Goal: Task Accomplishment & Management: Use online tool/utility

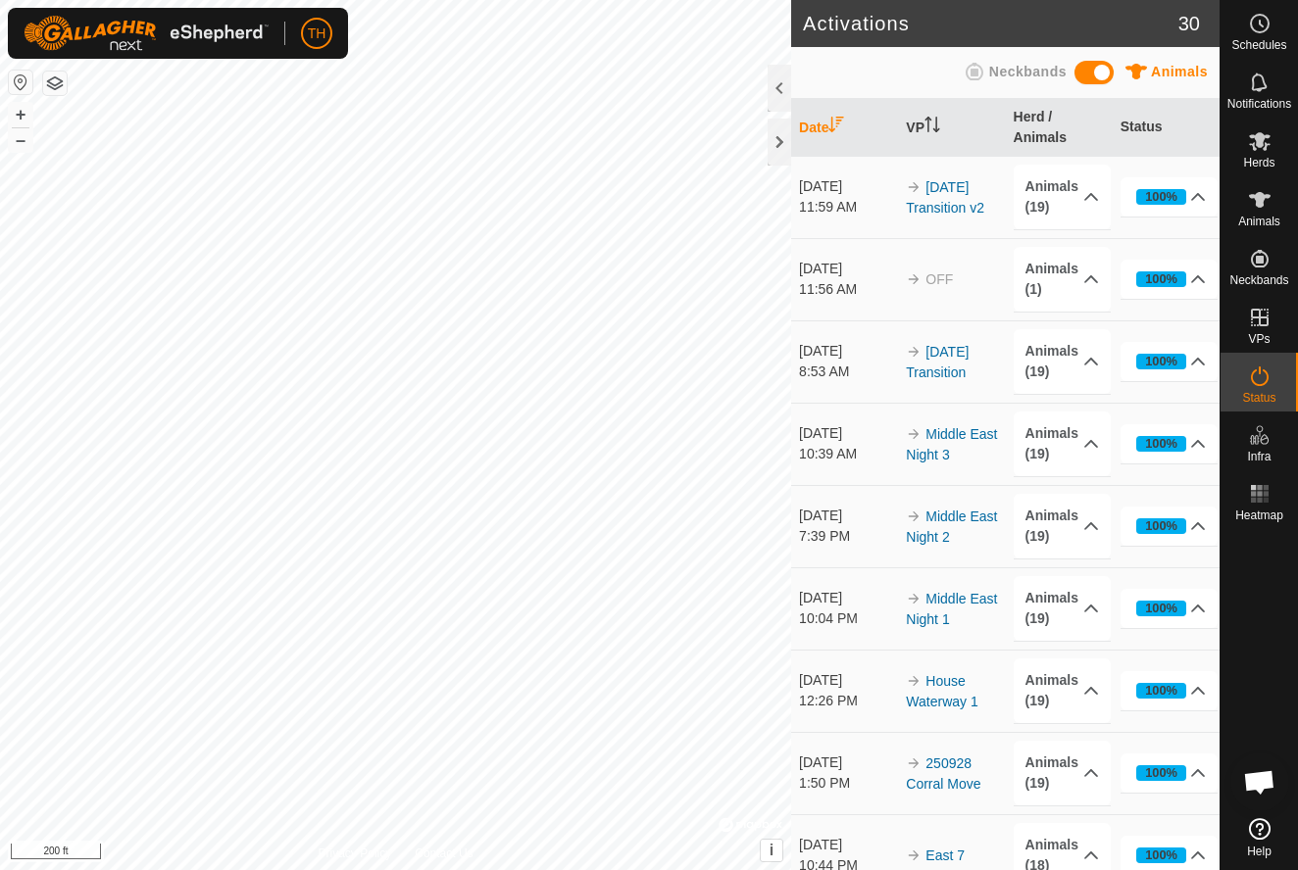
click at [831, 405] on div "Activations 30 Animals Neckbands Date VP Herd / Animals Status Oct 9, 2025 11:5…" at bounding box center [609, 435] width 1219 height 870
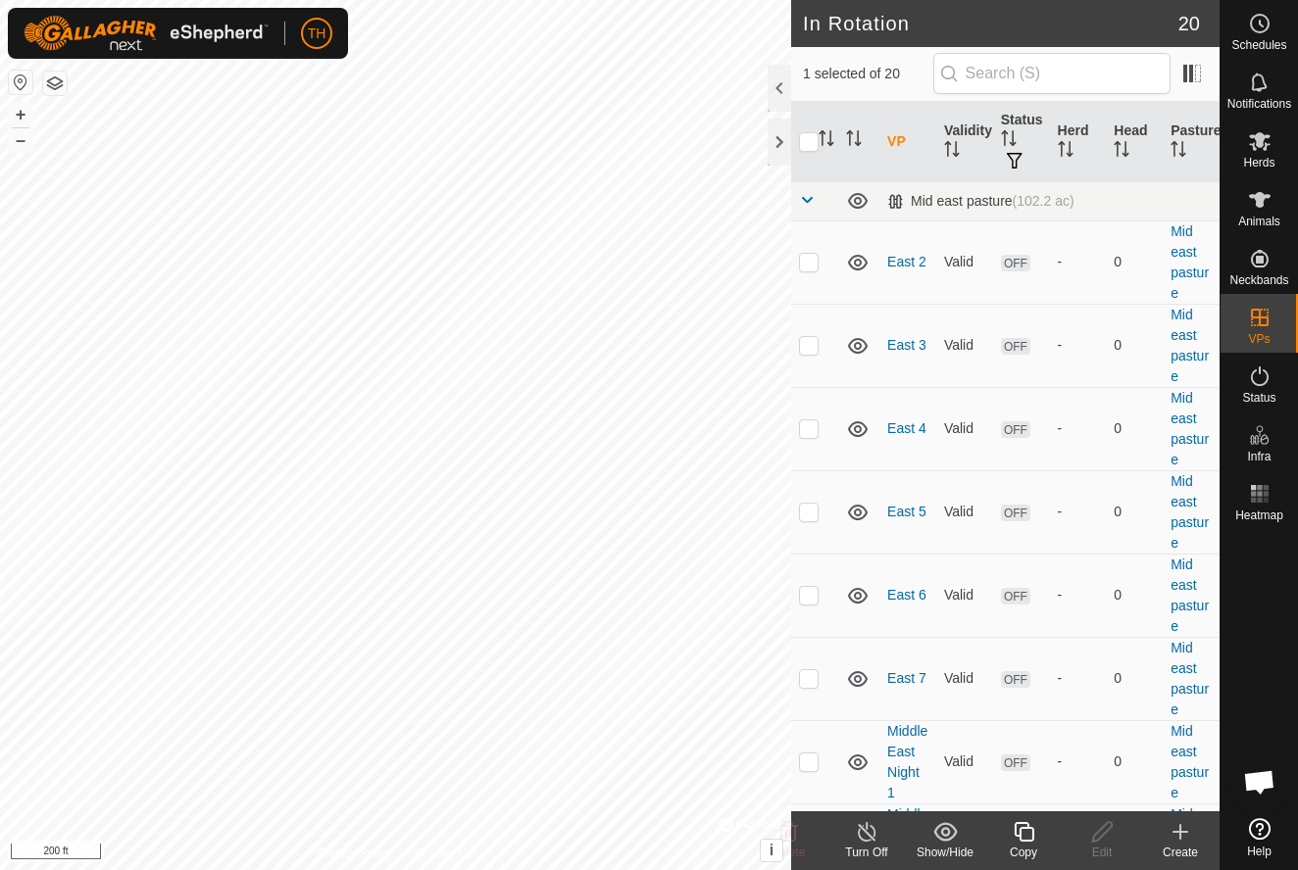
click at [1022, 835] on icon at bounding box center [1023, 832] width 25 height 24
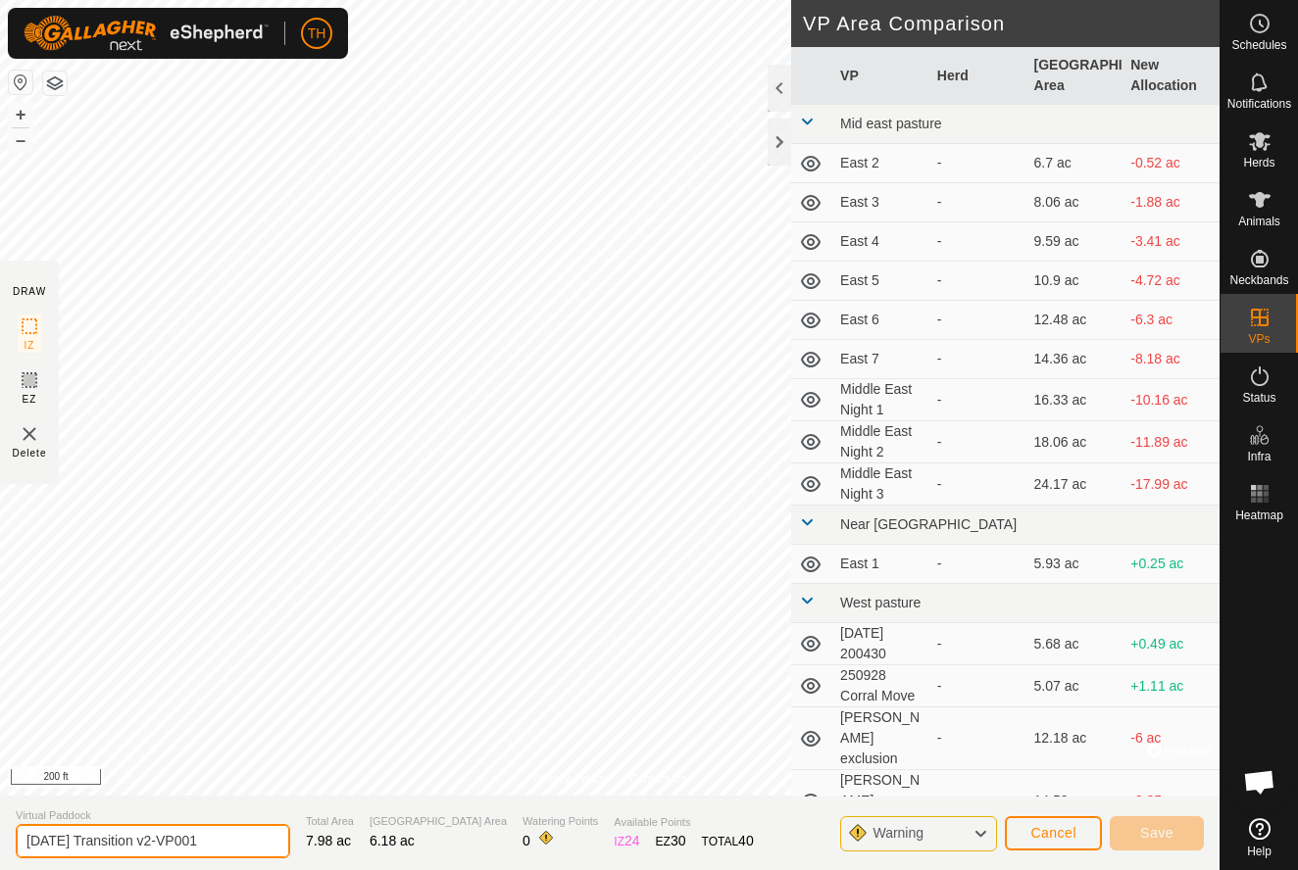
click at [210, 843] on input "Oct 9 Transition v2-VP001" at bounding box center [153, 841] width 274 height 34
type input "Oct 9 Transition v3"
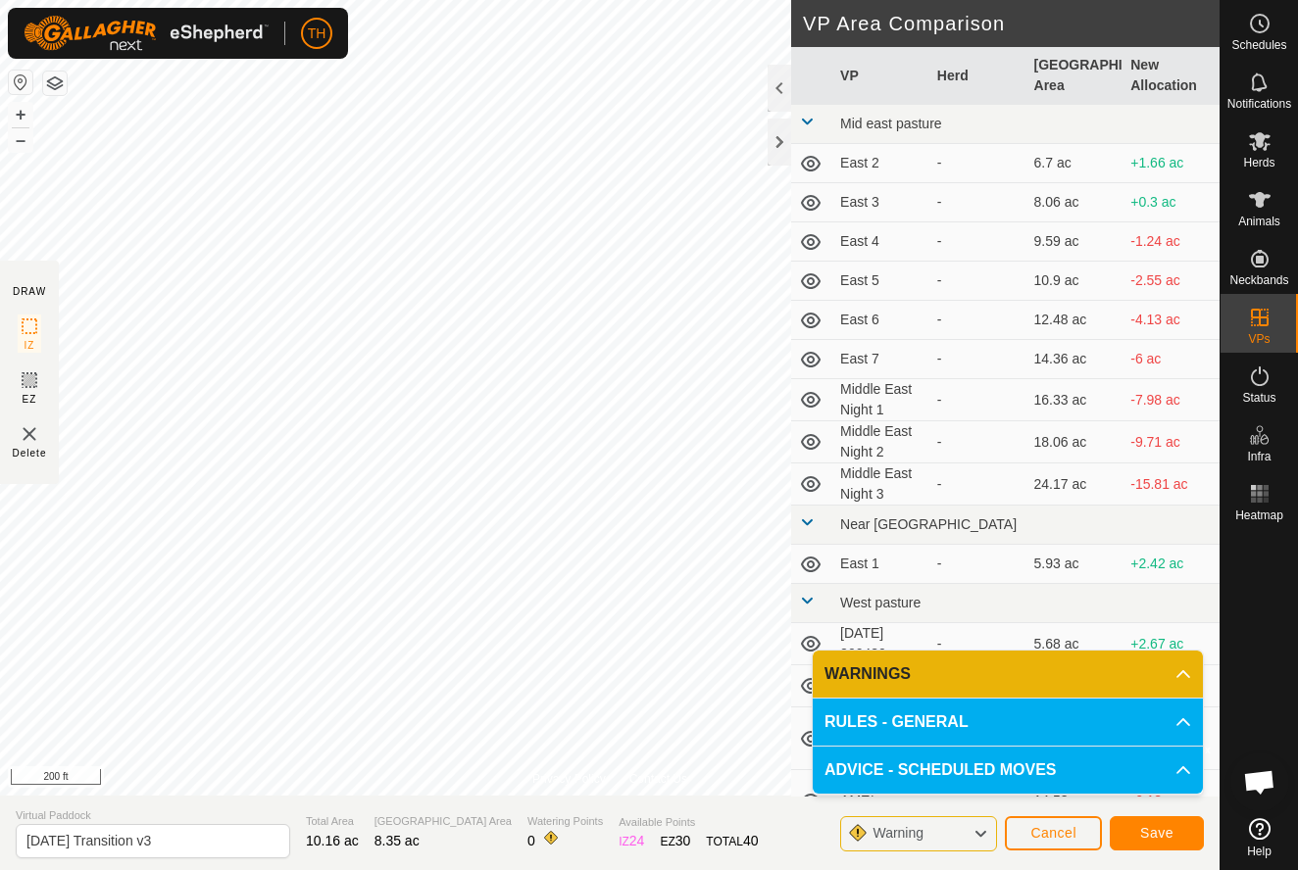
click at [1151, 829] on span "Save" at bounding box center [1156, 833] width 33 height 16
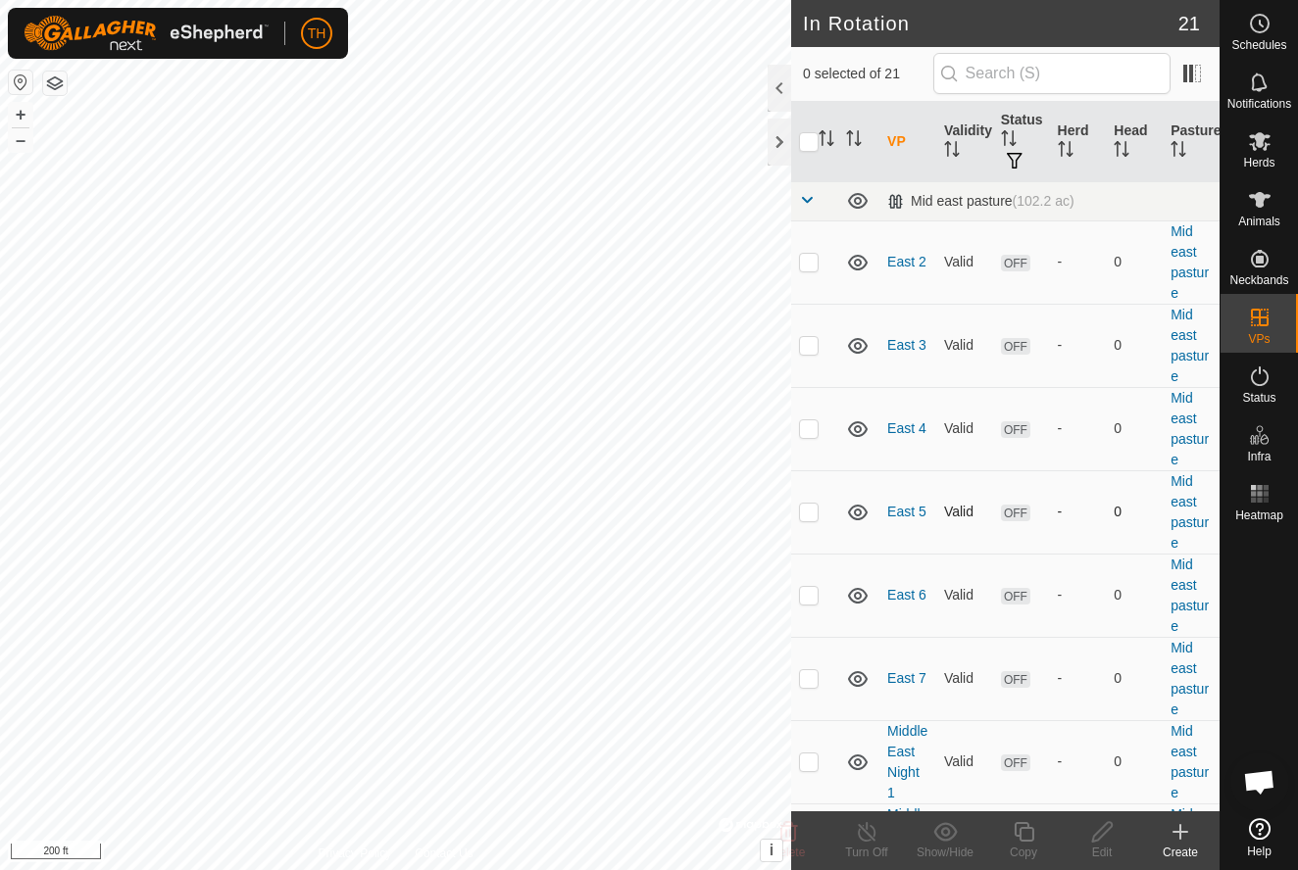
checkbox input "true"
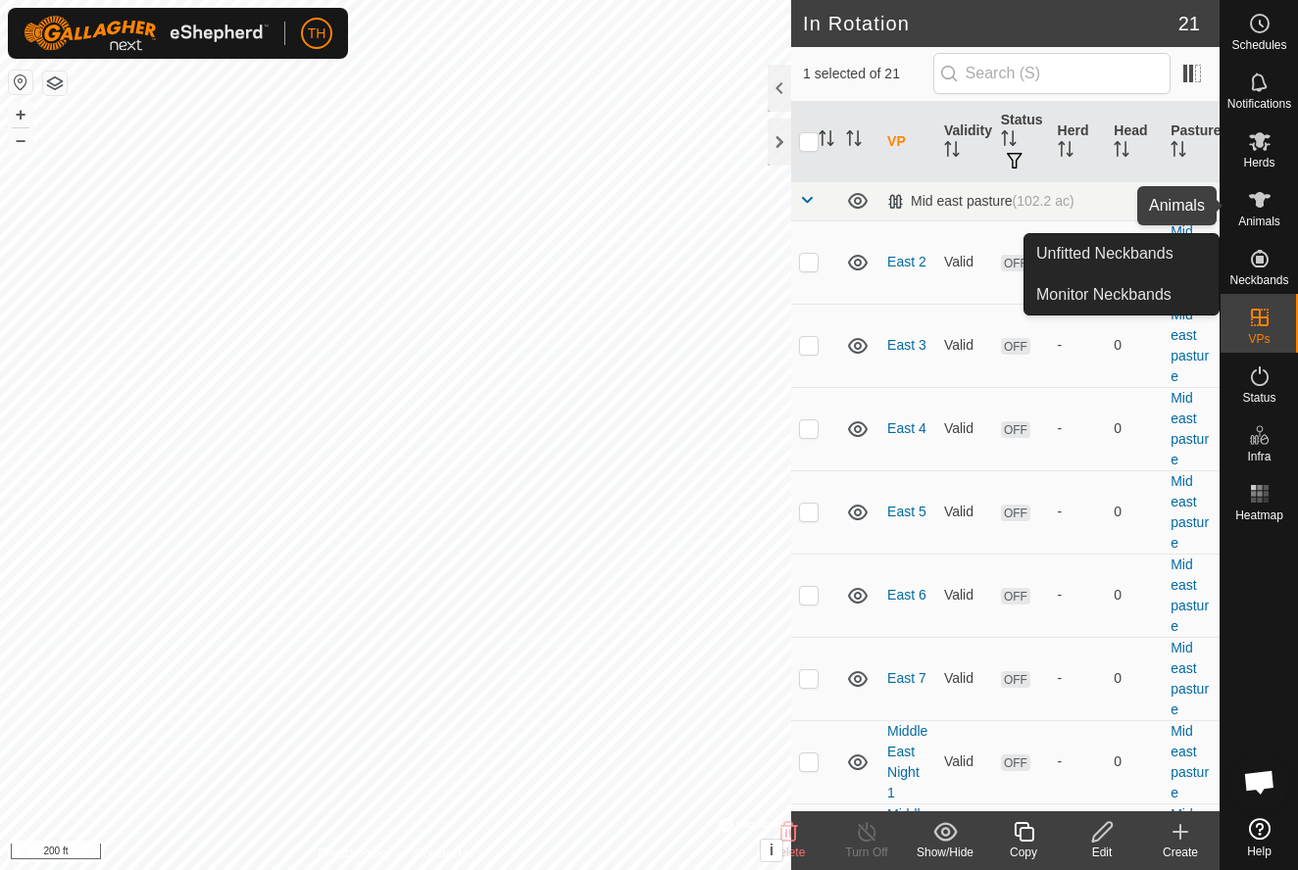
click at [1254, 221] on span "Animals" at bounding box center [1259, 222] width 42 height 12
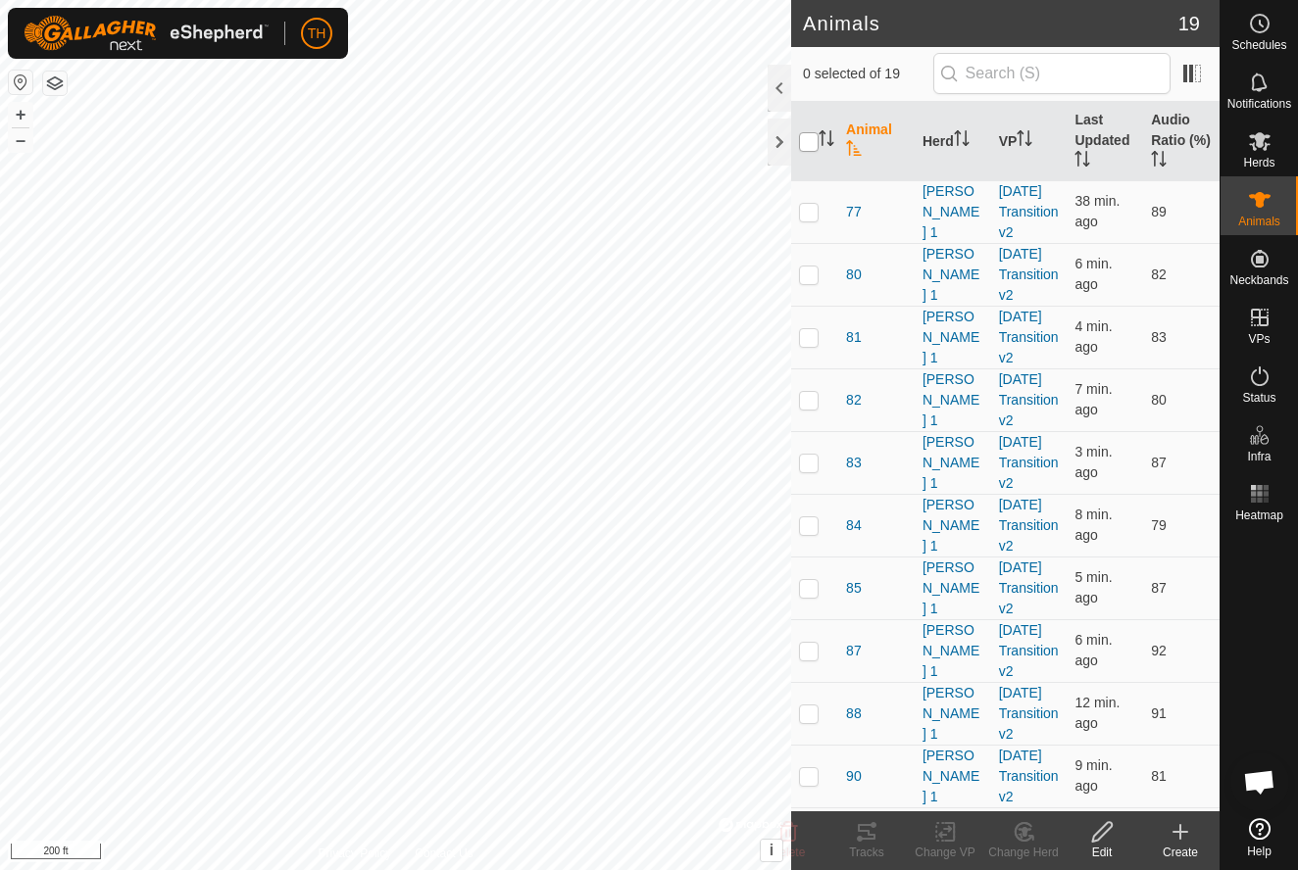
click at [811, 137] on input "checkbox" at bounding box center [809, 142] width 20 height 20
checkbox input "true"
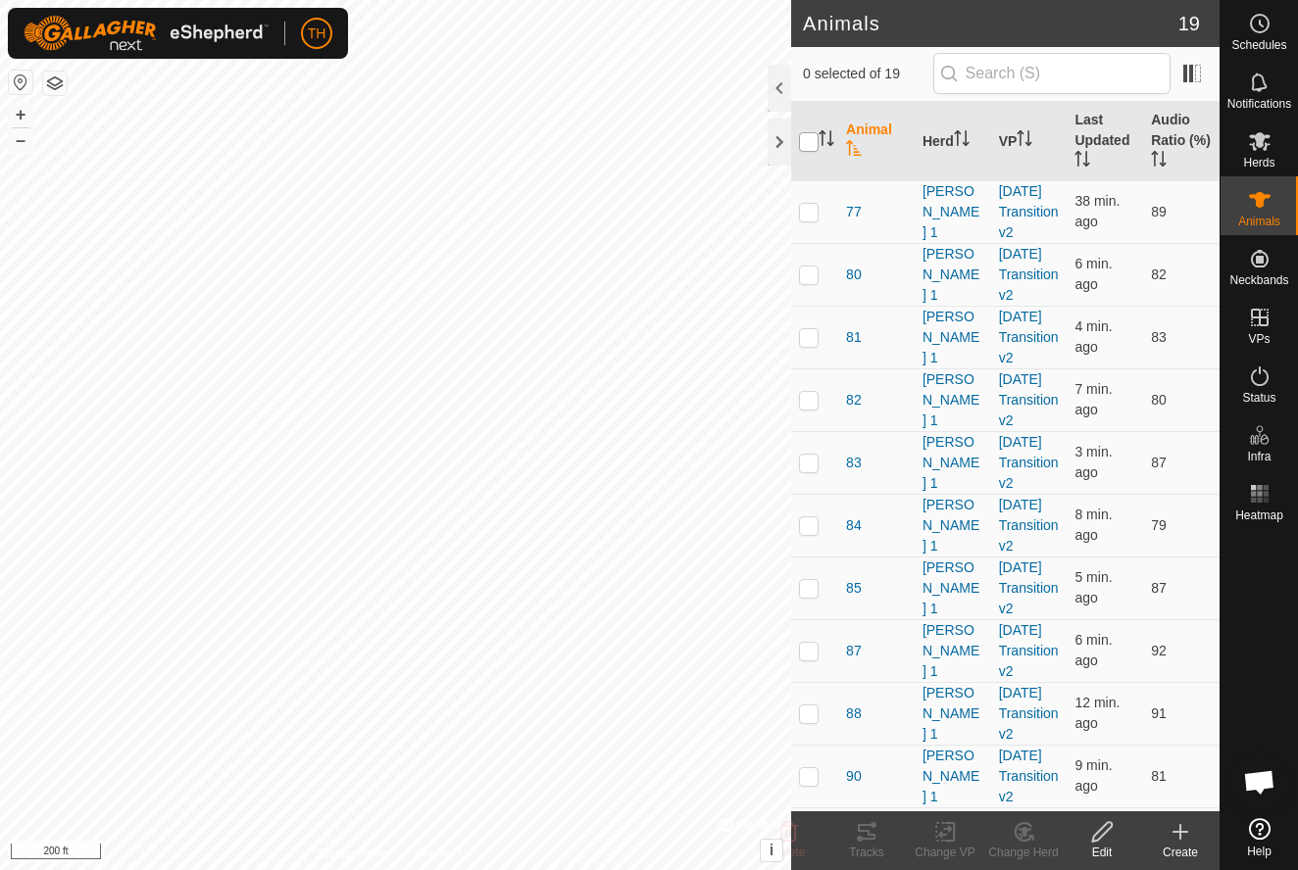
checkbox input "true"
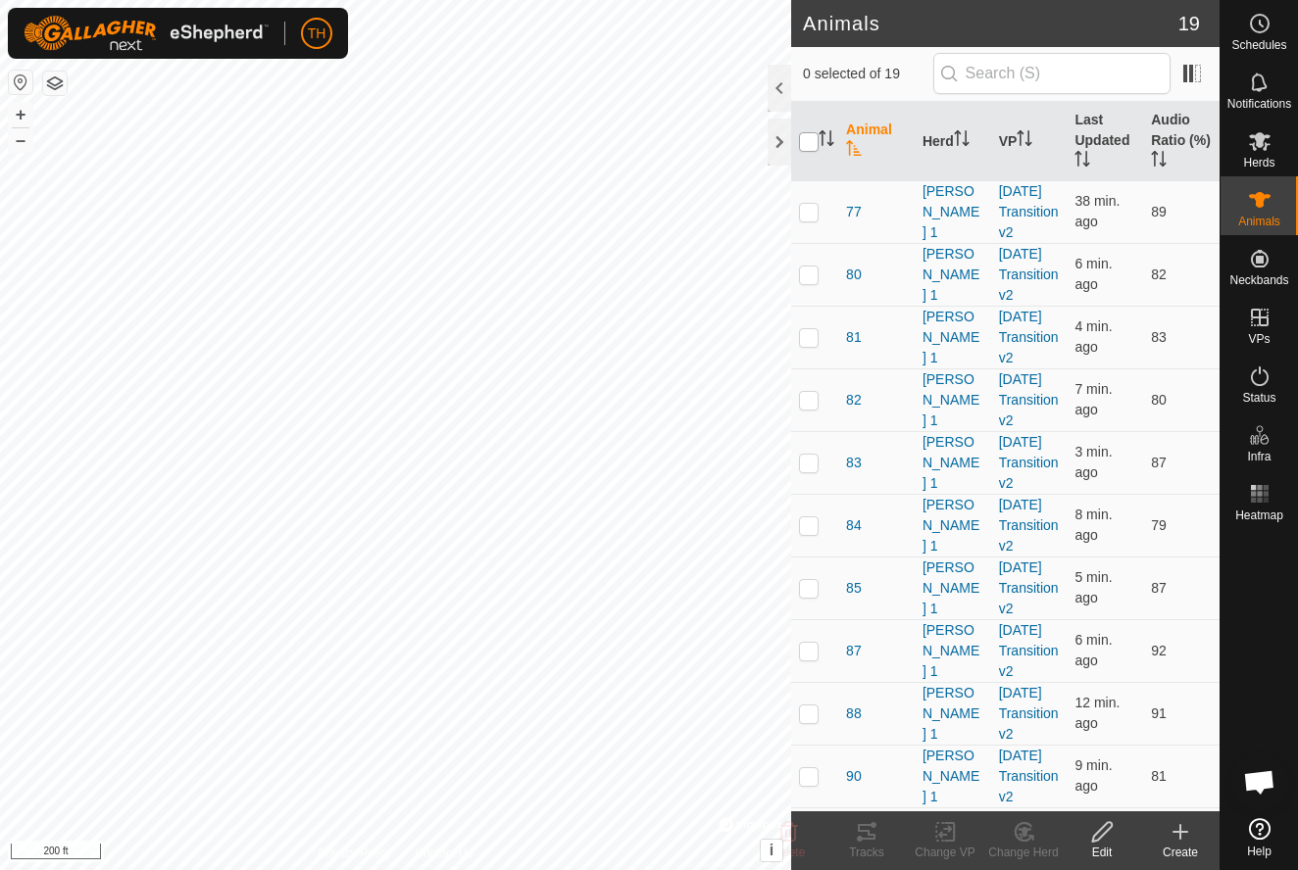
checkbox input "true"
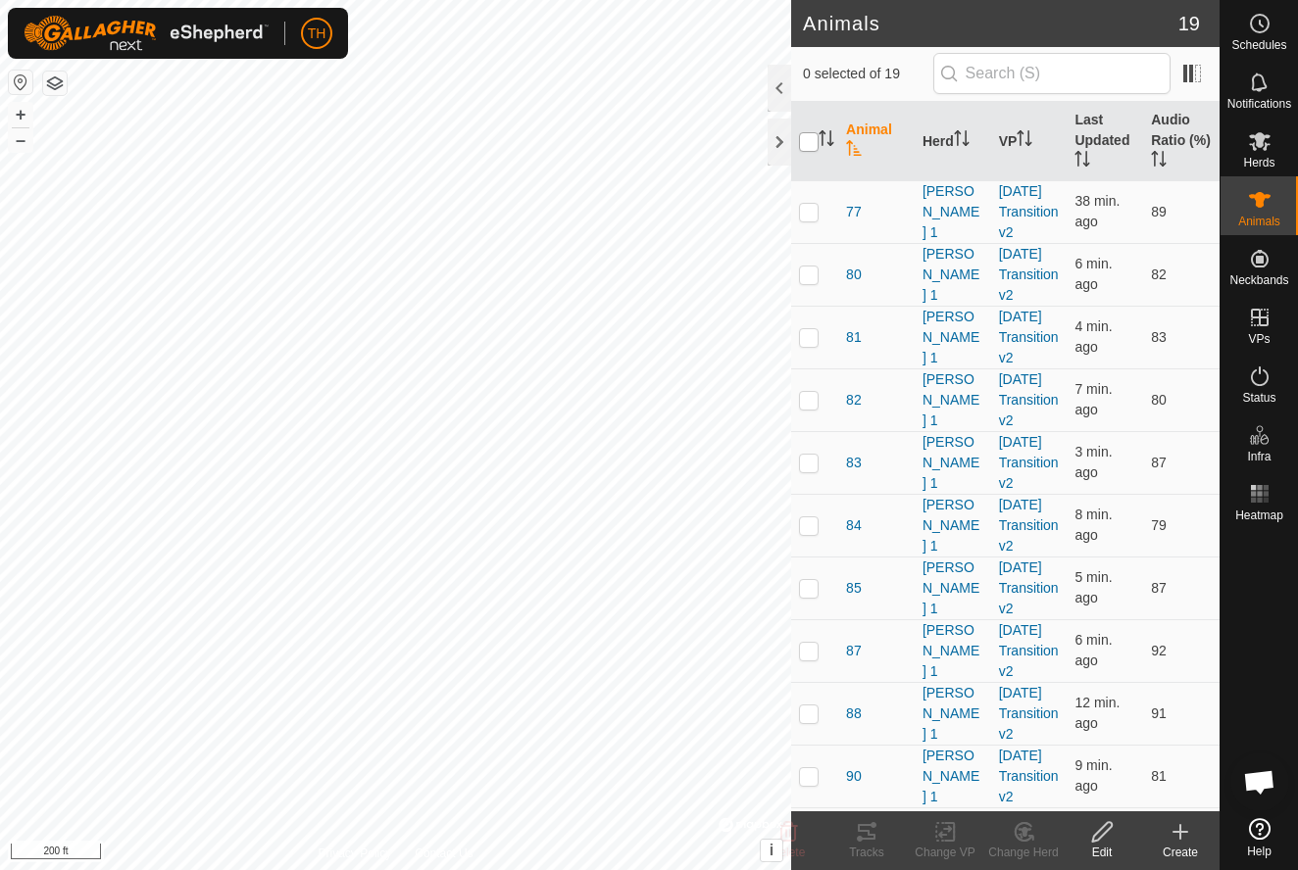
checkbox input "true"
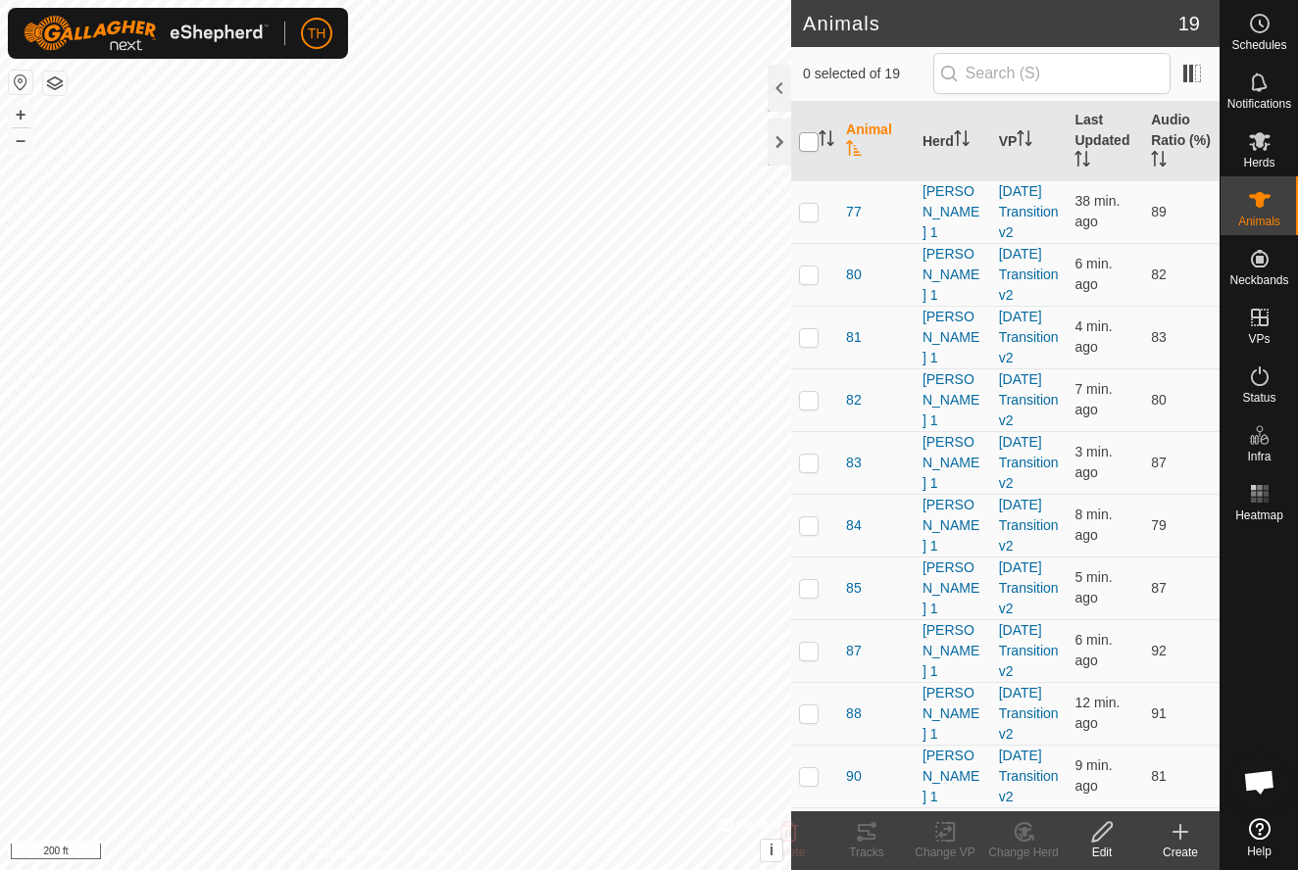
checkbox input "true"
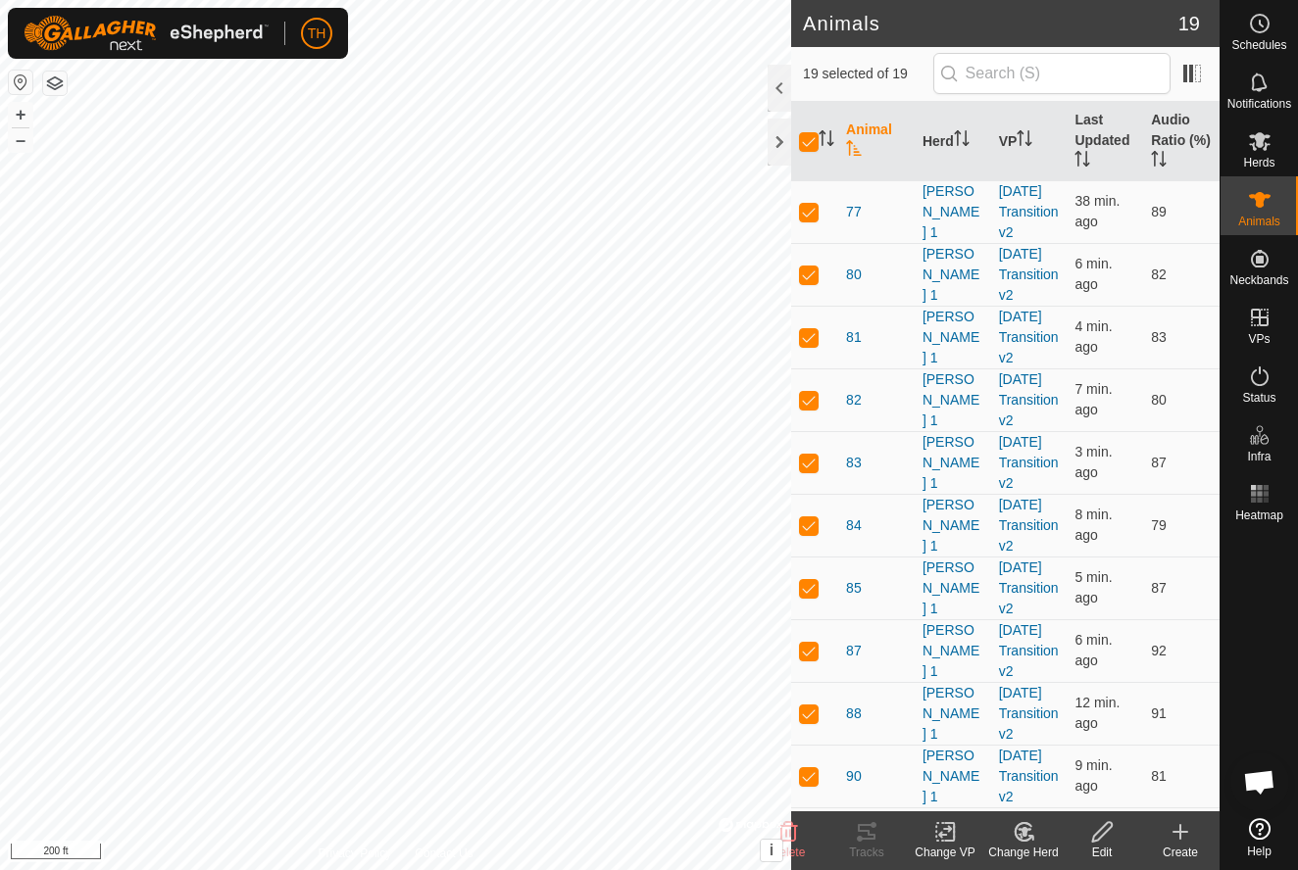
click at [949, 834] on icon at bounding box center [945, 832] width 25 height 24
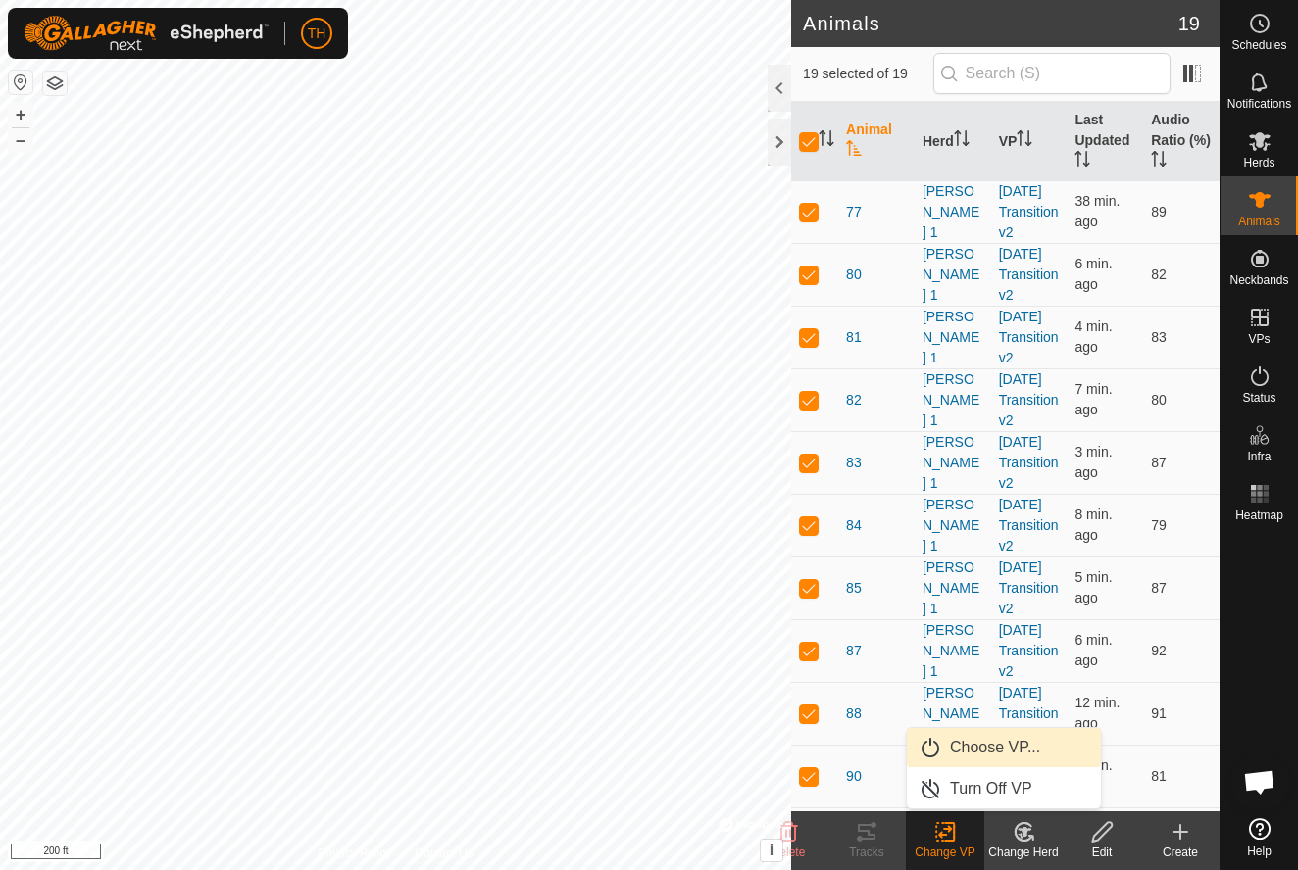
click at [998, 745] on span "Choose VP..." at bounding box center [995, 748] width 90 height 24
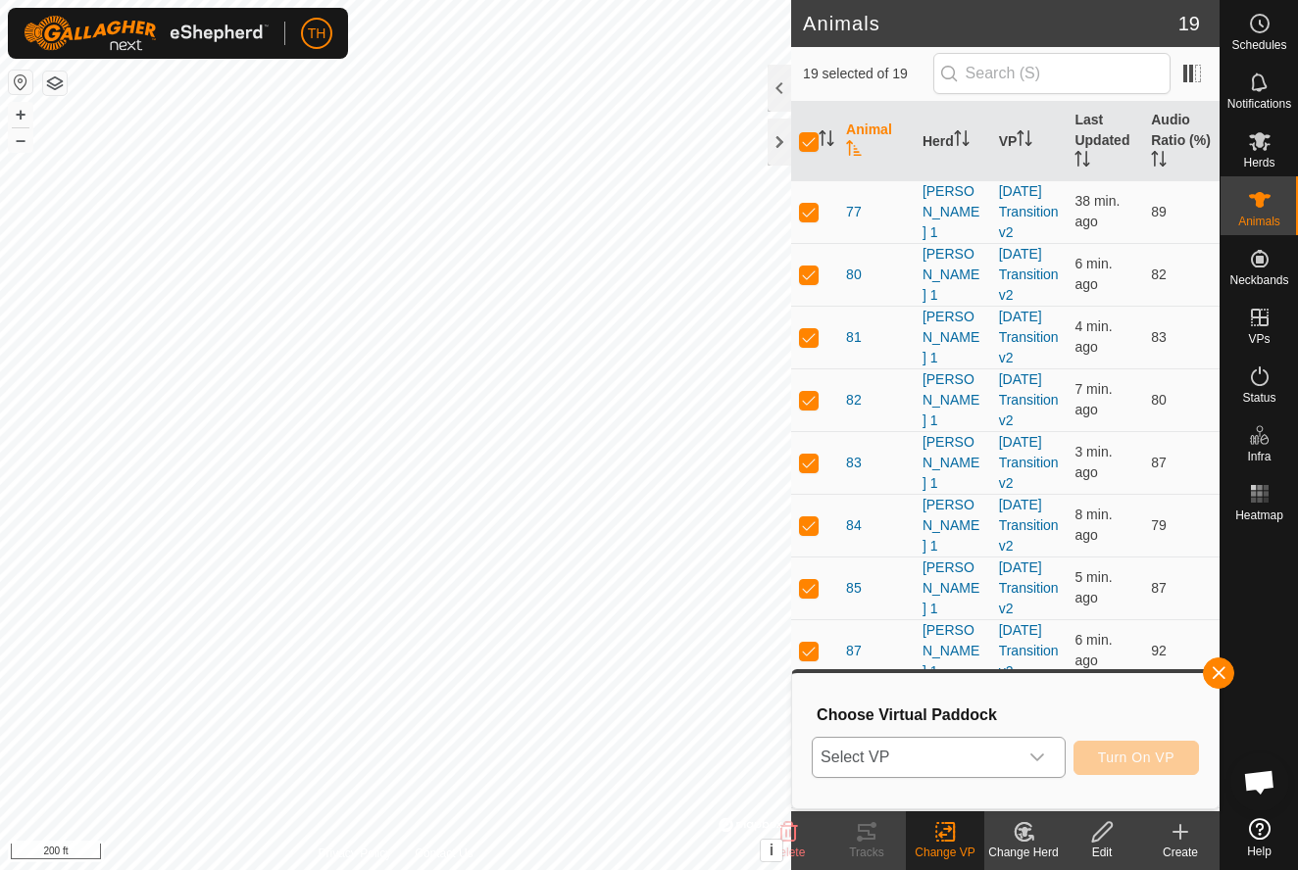
click at [967, 768] on span "Select VP" at bounding box center [914, 757] width 205 height 39
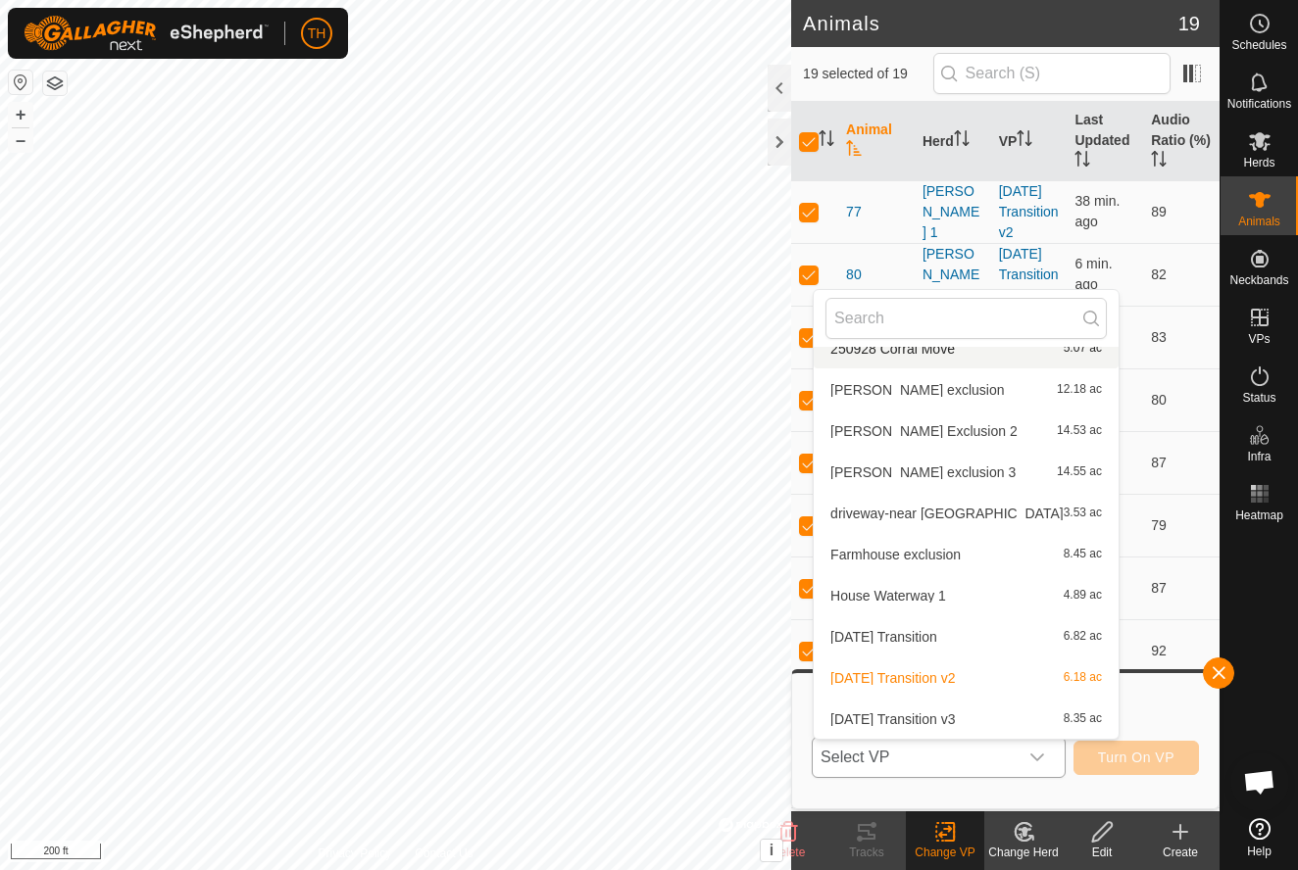
scroll to position [606, 0]
click at [905, 716] on span "Oct 9 Transition v3" at bounding box center [892, 720] width 124 height 14
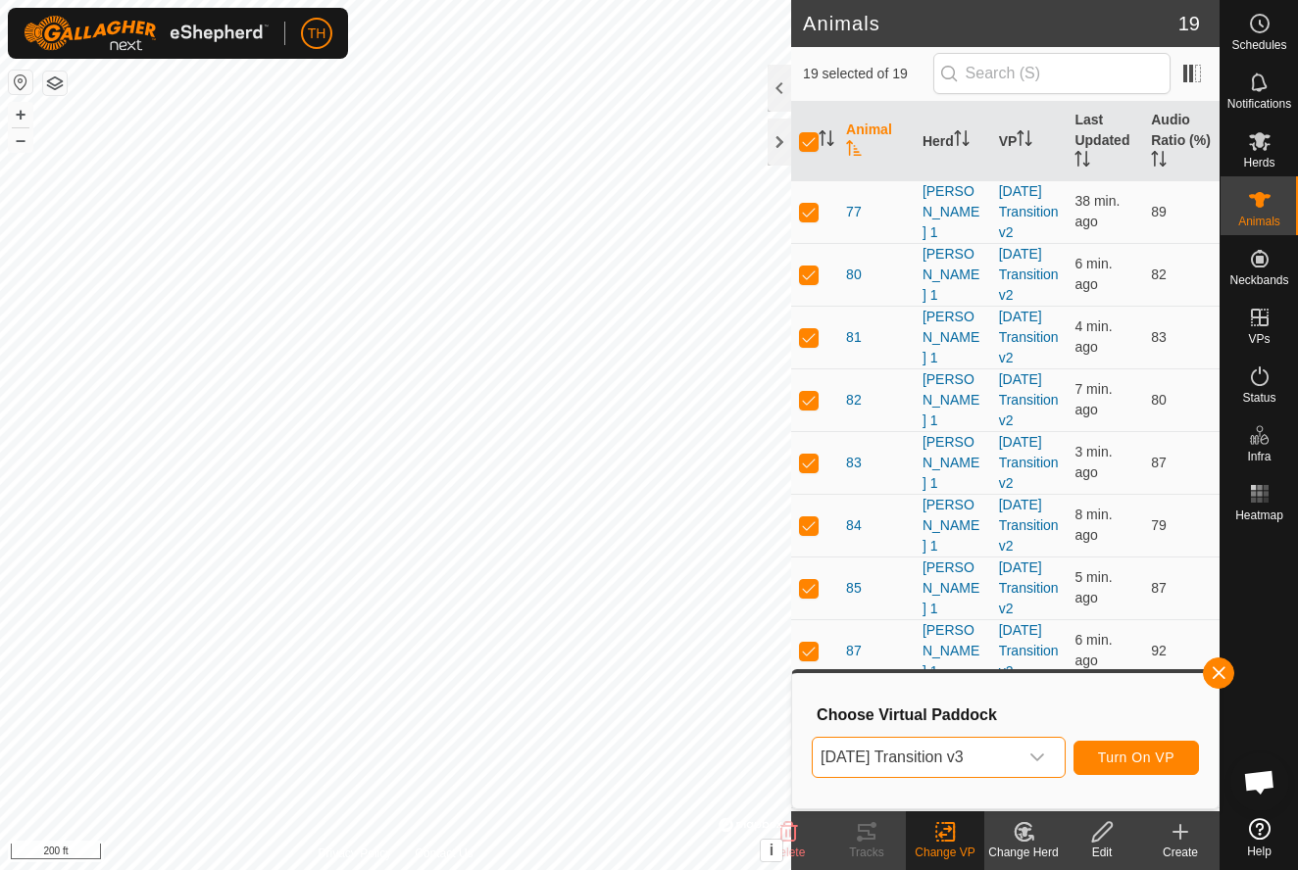
click at [1128, 762] on span "Turn On VP" at bounding box center [1136, 758] width 76 height 16
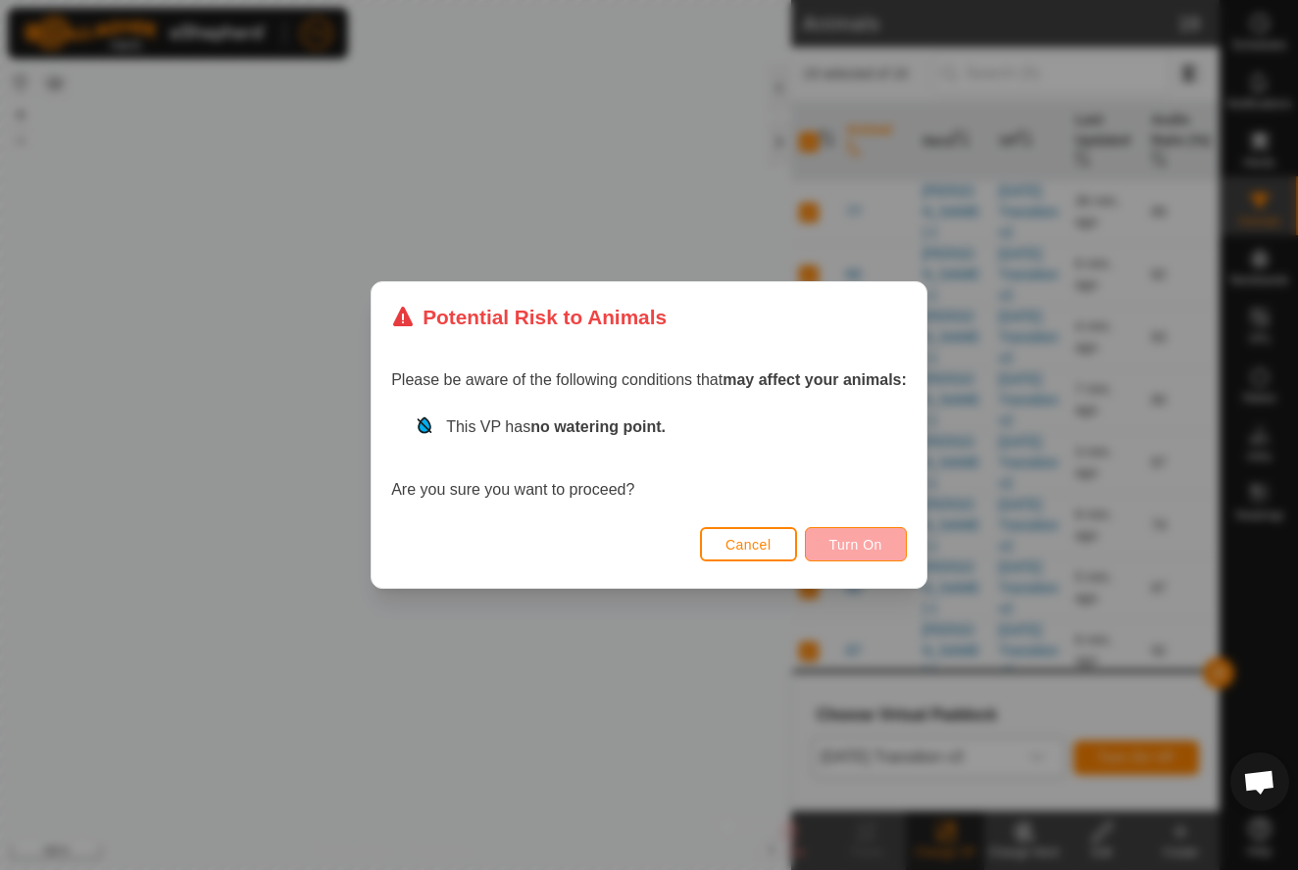
click at [849, 538] on span "Turn On" at bounding box center [855, 545] width 53 height 16
